Goal: Task Accomplishment & Management: Manage account settings

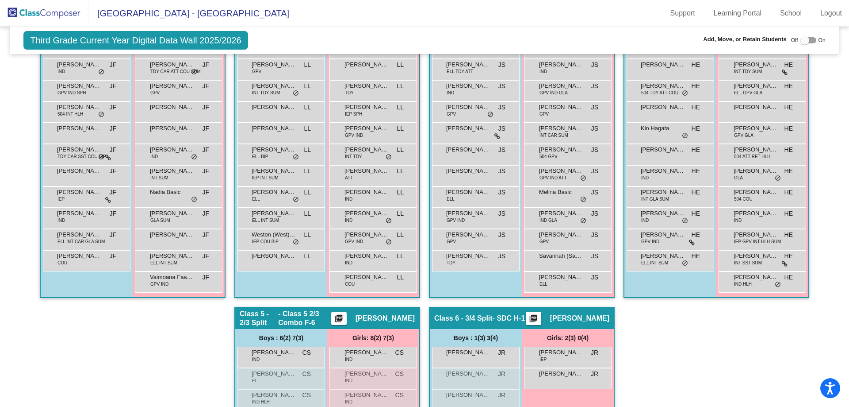
scroll to position [310, 0]
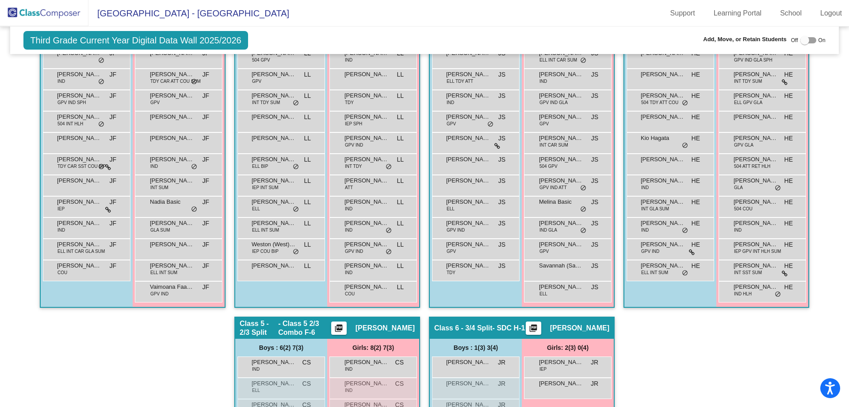
click at [56, 13] on img at bounding box center [44, 13] width 88 height 26
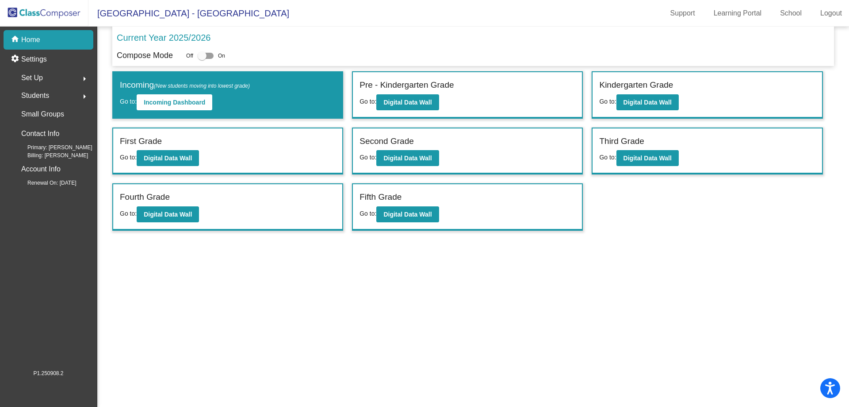
click at [62, 92] on div "Students arrow_right" at bounding box center [51, 96] width 84 height 18
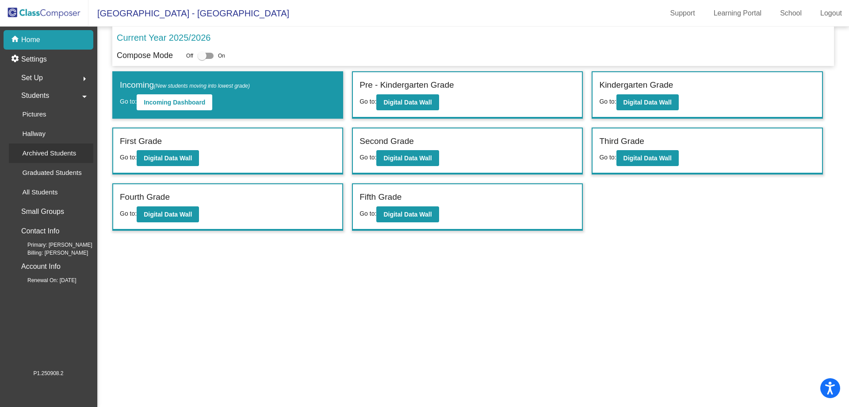
click at [43, 155] on p "Archived Students" at bounding box center [49, 153] width 54 height 11
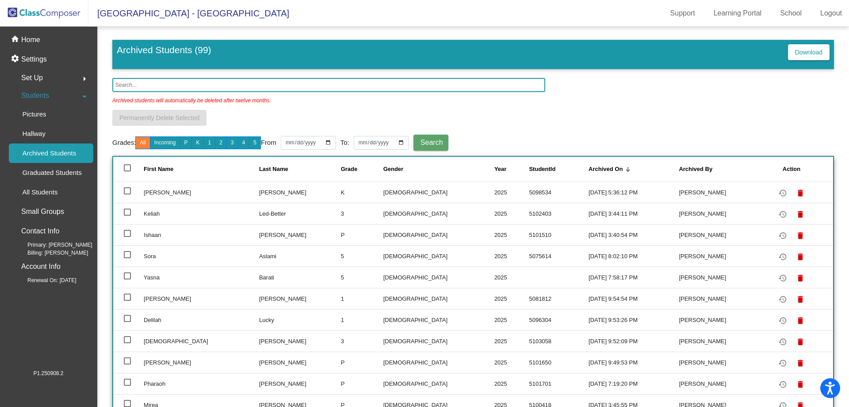
click at [246, 86] on input "text" at bounding box center [328, 85] width 433 height 14
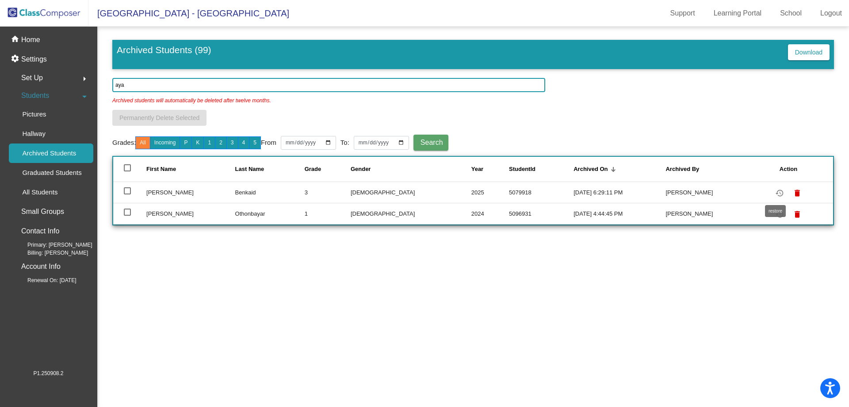
type input "aya"
click at [776, 192] on mat-icon "restore" at bounding box center [780, 193] width 11 height 11
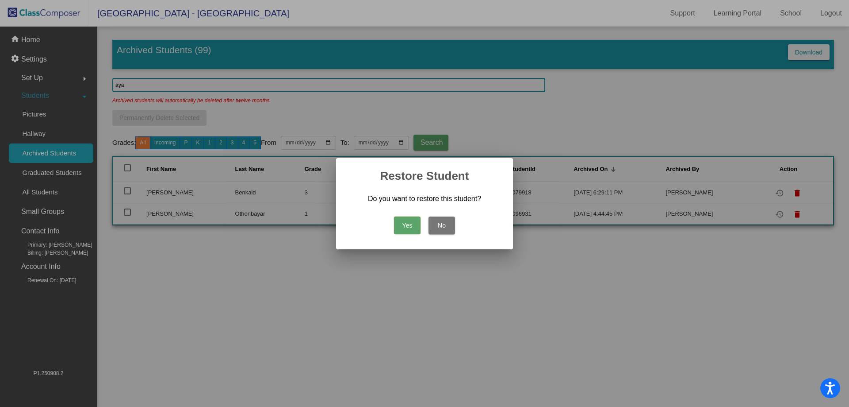
click at [410, 224] on button "Yes" at bounding box center [407, 225] width 27 height 18
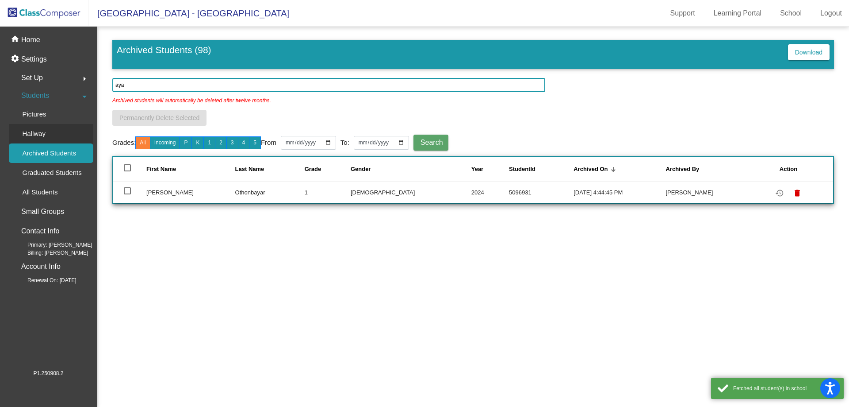
click at [64, 134] on link "Hallway" at bounding box center [51, 133] width 84 height 19
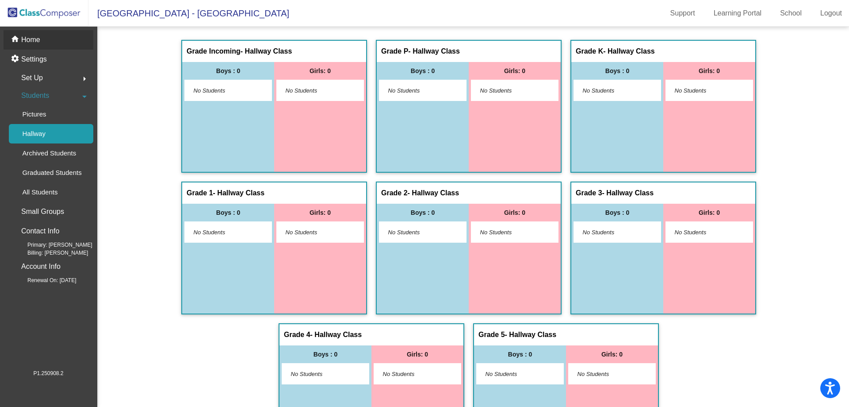
click at [57, 42] on div "home Home" at bounding box center [49, 39] width 90 height 19
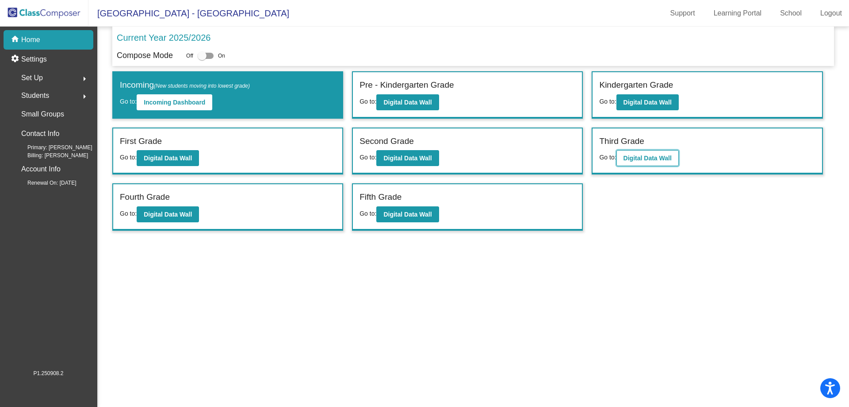
click at [627, 162] on button "Digital Data Wall" at bounding box center [648, 158] width 62 height 16
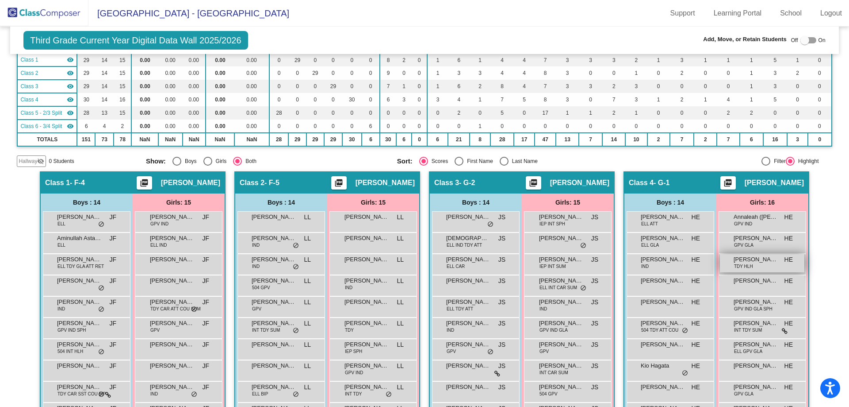
scroll to position [88, 0]
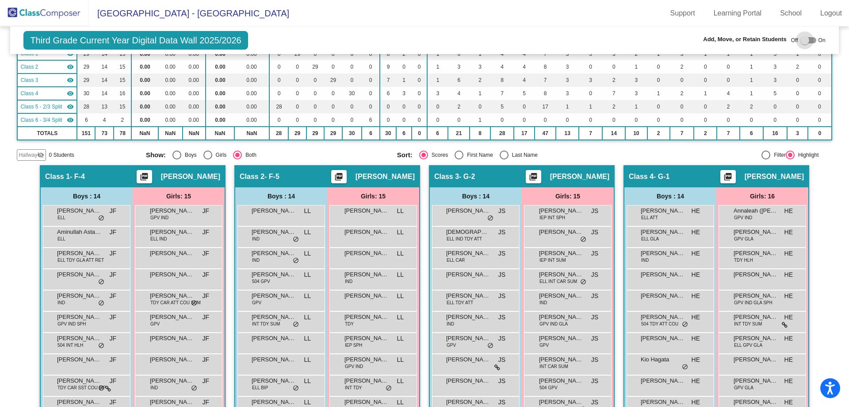
click at [801, 41] on div at bounding box center [805, 40] width 9 height 9
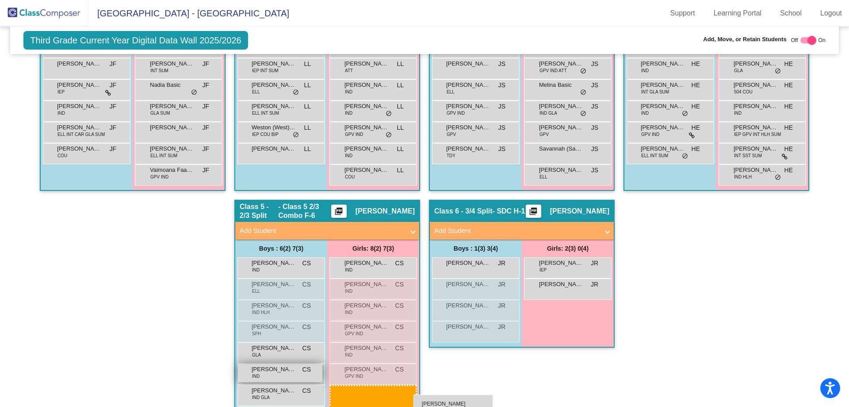
scroll to position [455, 0]
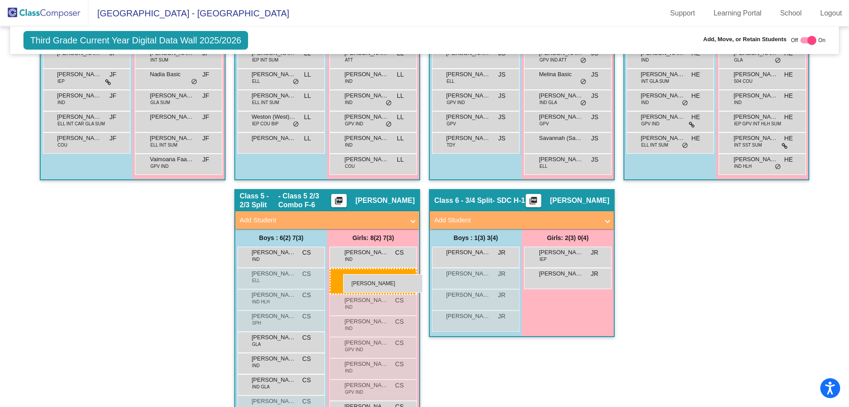
drag, startPoint x: 759, startPoint y: 276, endPoint x: 343, endPoint y: 274, distance: 415.9
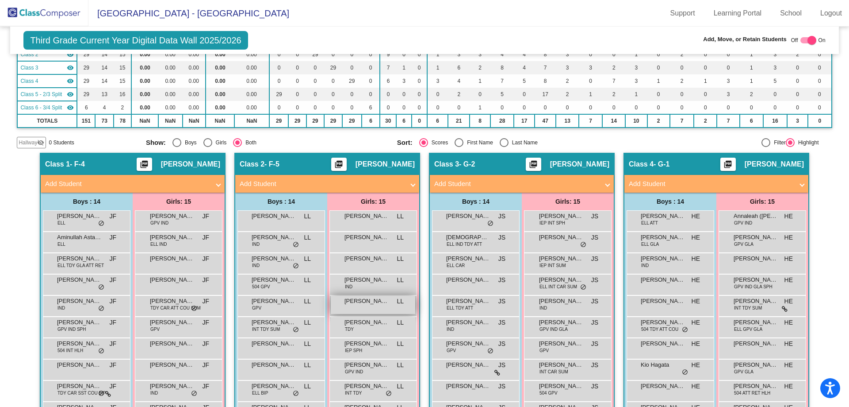
scroll to position [0, 0]
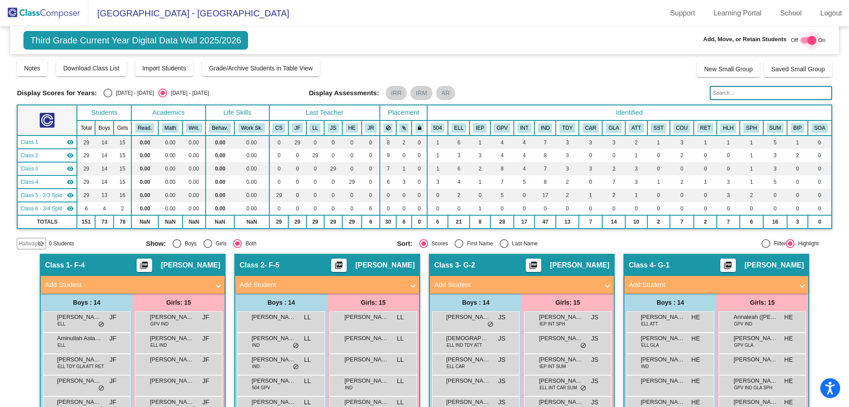
click at [808, 44] on div at bounding box center [812, 40] width 9 height 9
checkbox input "false"
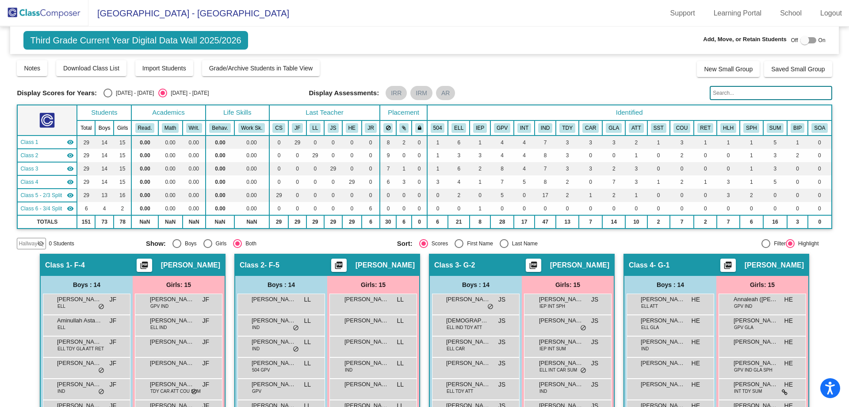
click at [44, 17] on img at bounding box center [44, 13] width 88 height 26
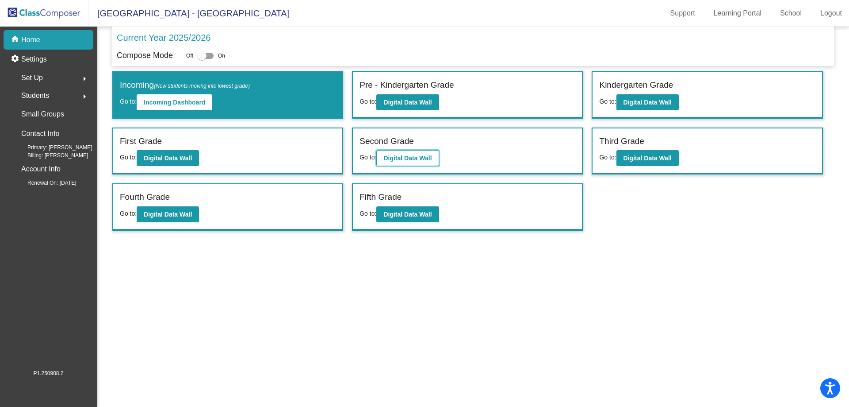
click at [411, 160] on b "Digital Data Wall" at bounding box center [408, 157] width 48 height 7
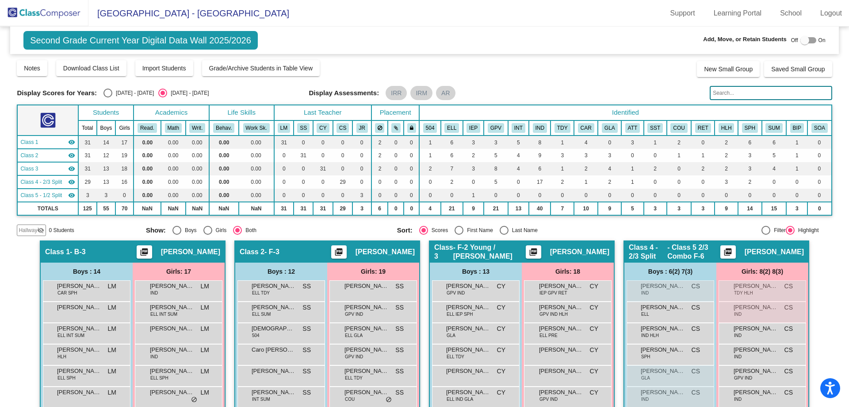
click at [36, 9] on img at bounding box center [44, 13] width 88 height 26
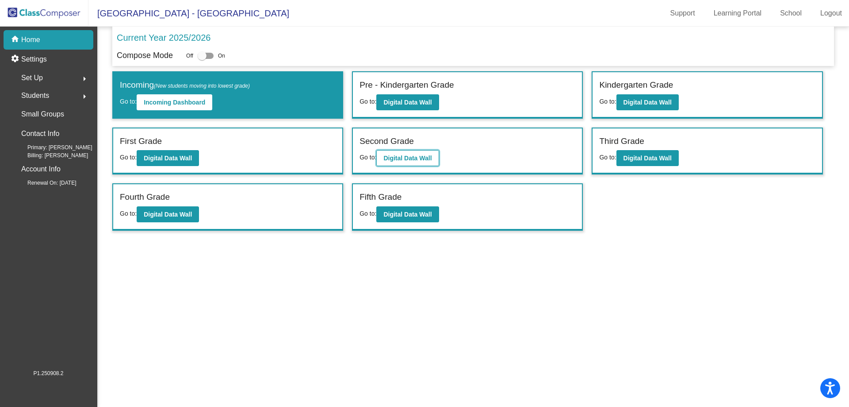
click at [399, 159] on b "Digital Data Wall" at bounding box center [408, 157] width 48 height 7
